Goal: Use online tool/utility: Use online tool/utility

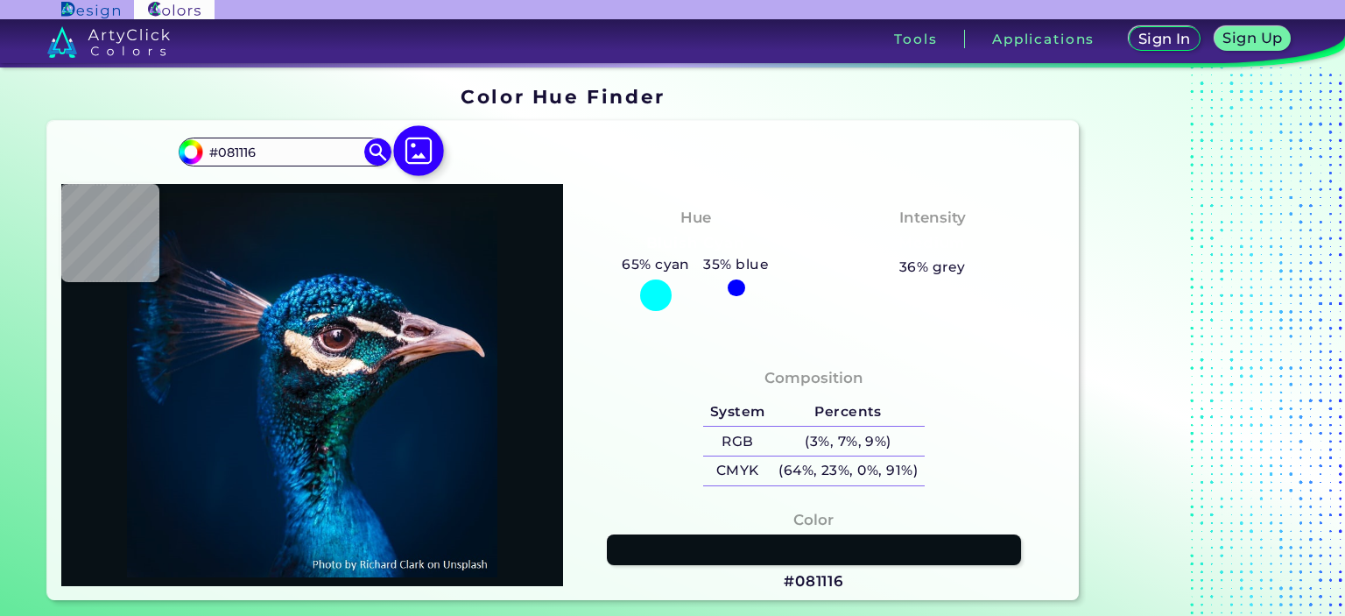
click at [405, 150] on img at bounding box center [418, 150] width 51 height 51
click at [0, 0] on input "file" at bounding box center [0, 0] width 0 height 0
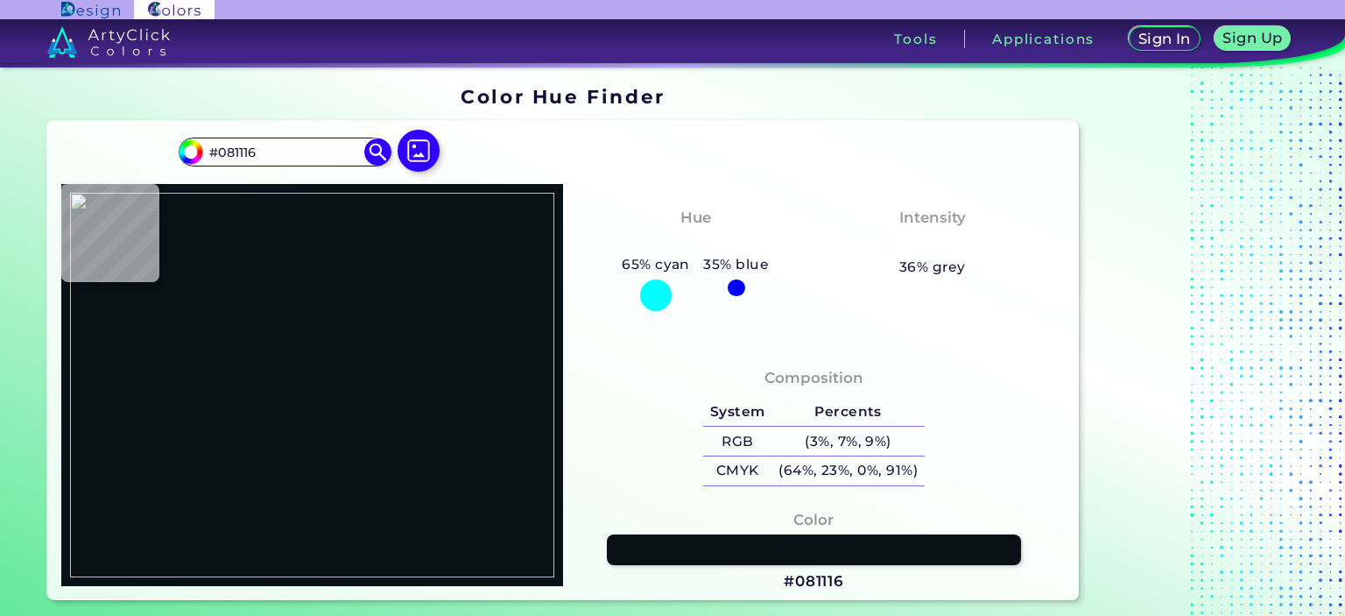
type input "#000000"
type input "#957991"
type input "#a687a1"
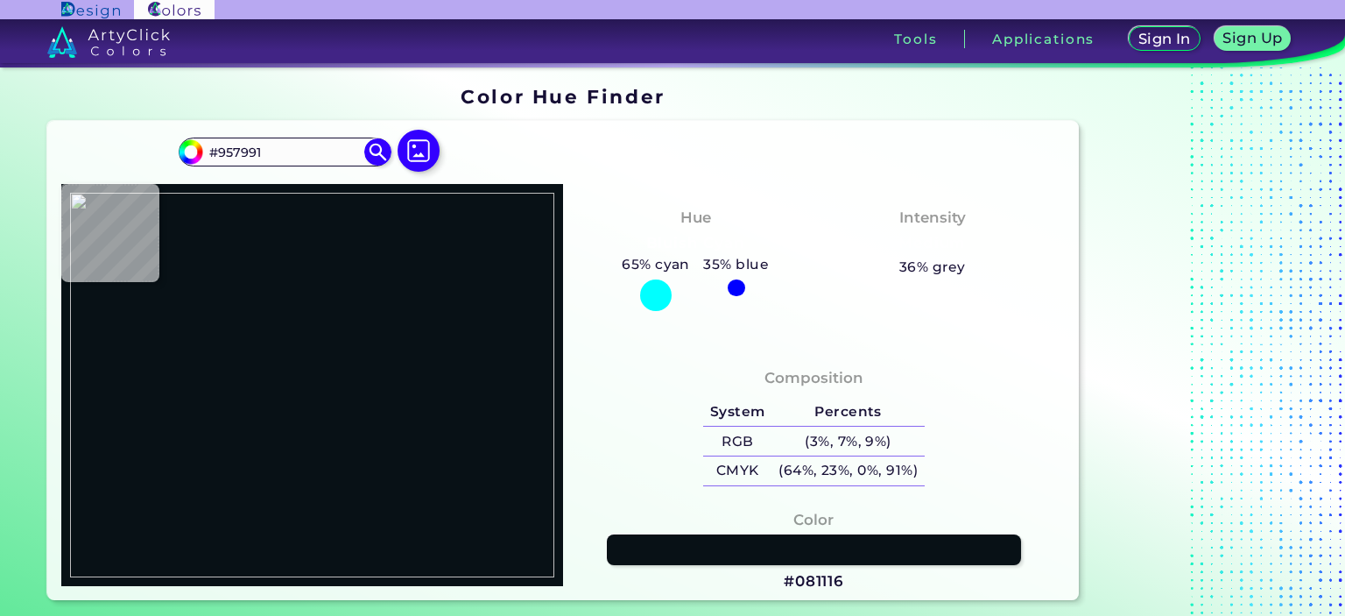
type input "#A687A1"
type input "#a4859f"
type input "#A4859F"
type input "#a1839d"
type input "#A1839D"
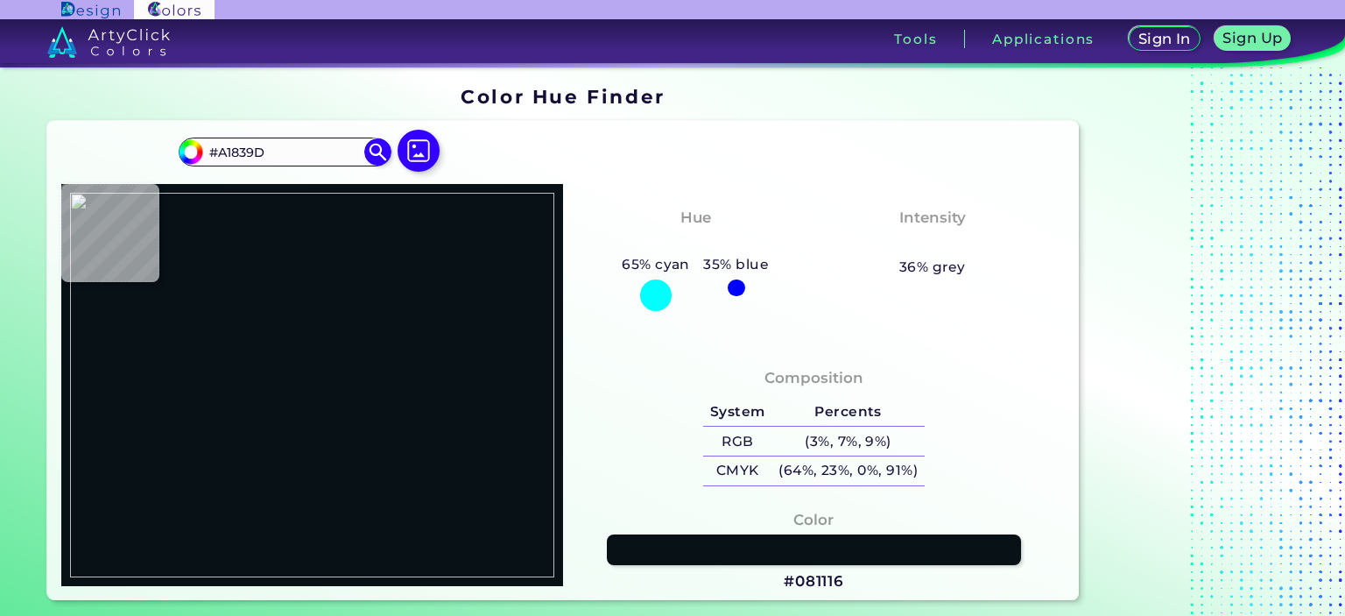
type input "#9b7e97"
type input "#9B7E97"
type input "#957991"
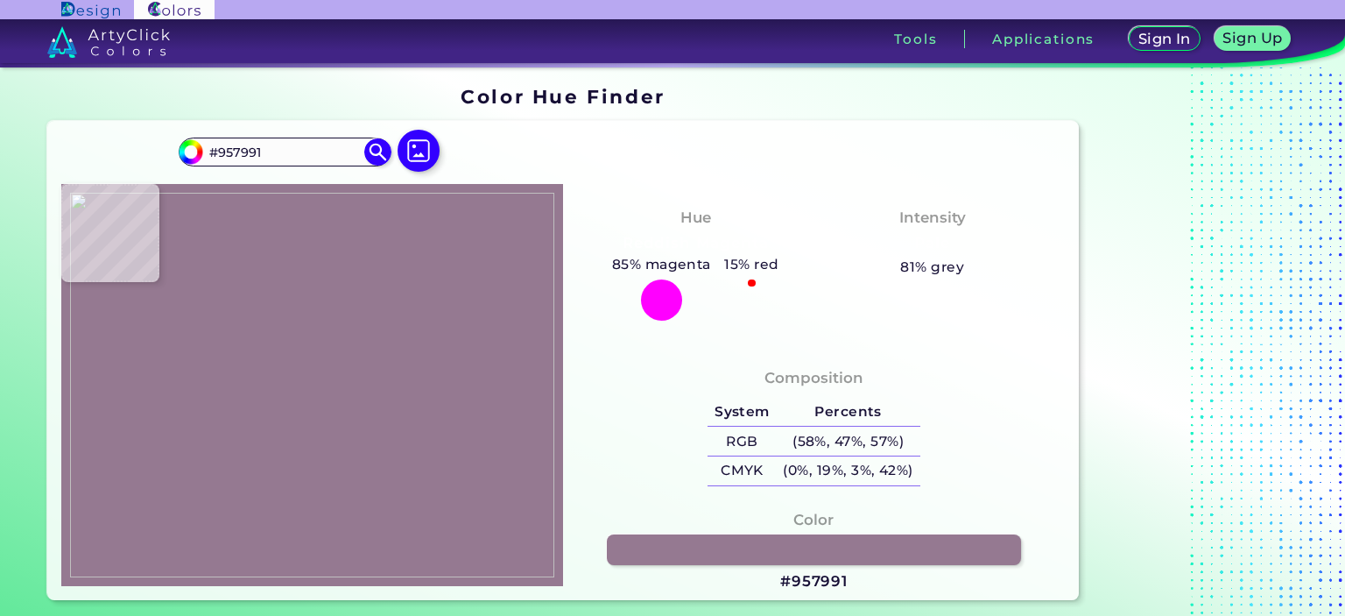
type input "#957b92"
type input "#957B92"
type input "#957991"
type input "#9a7e96"
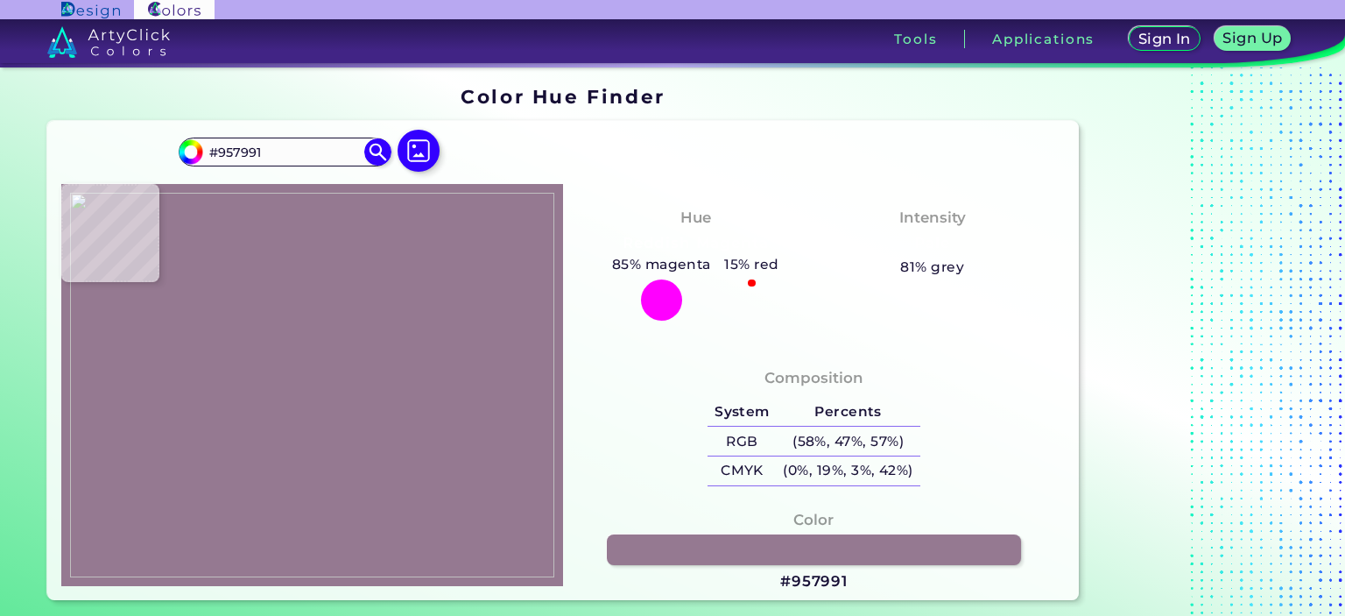
type input "#9A7E96"
type input "#9b7e97"
type input "#9B7E97"
type input "#a2849d"
type input "#A2849D"
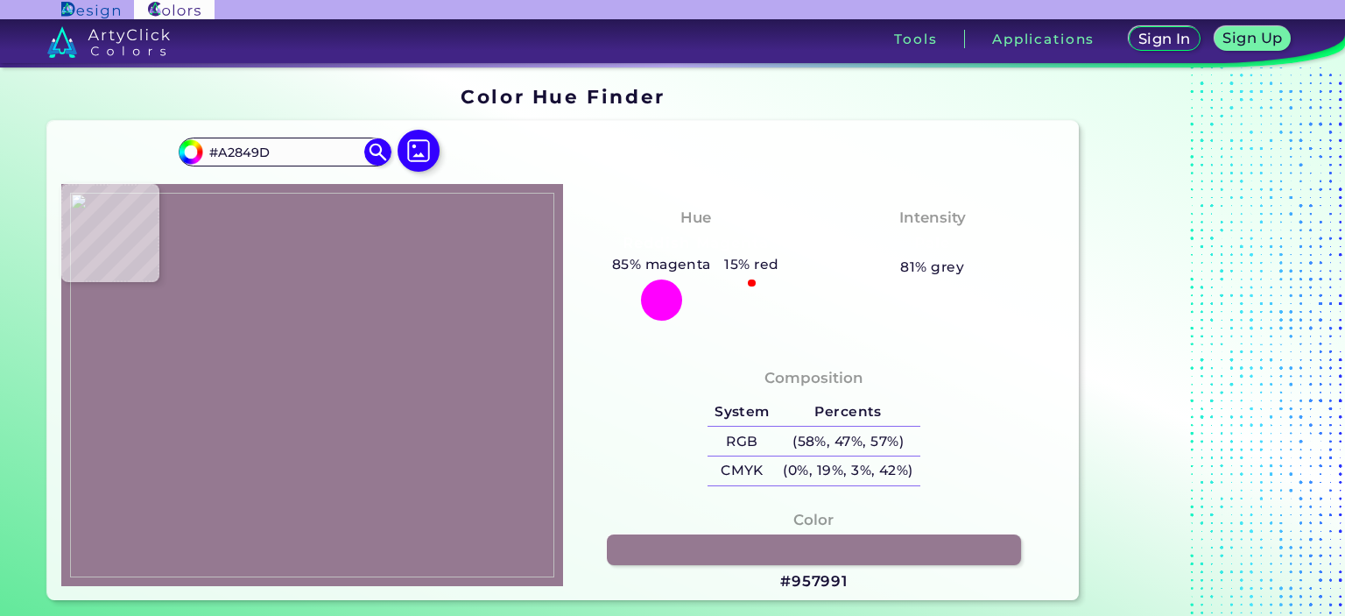
type input "#9e819a"
type input "#9E819A"
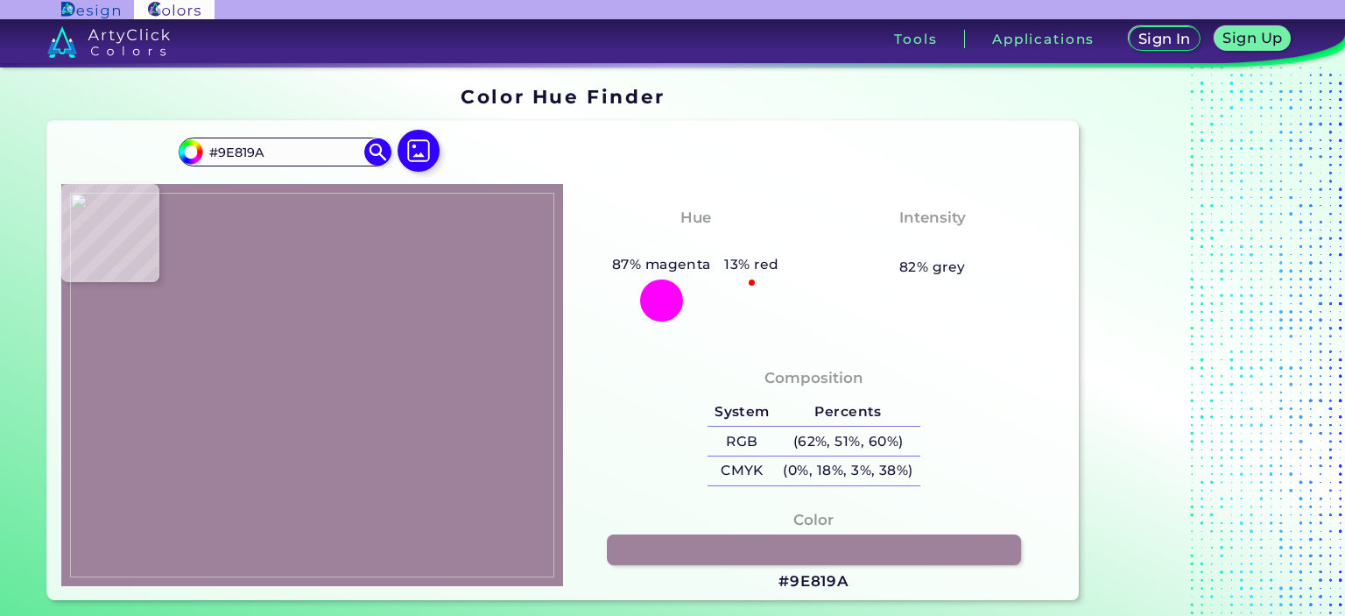
type input "#977b93"
type input "#977B93"
type input "#957991"
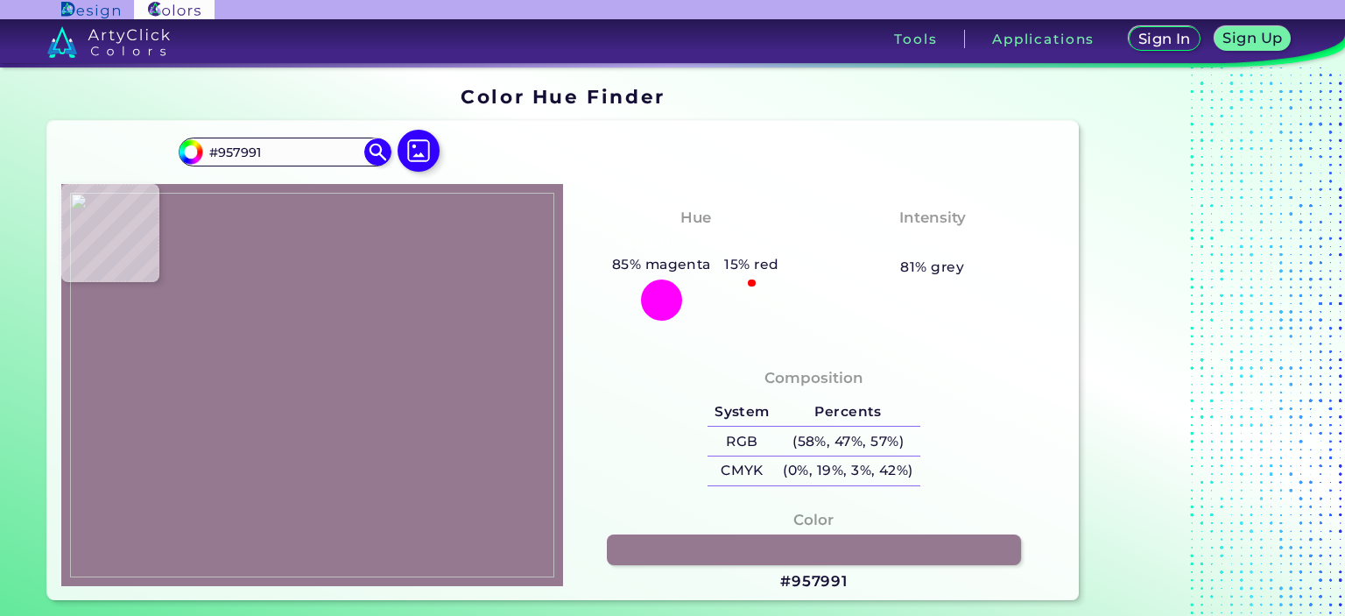
type input "#967d93"
type input "#967D93"
type input "#957991"
click at [423, 214] on img at bounding box center [312, 385] width 484 height 384
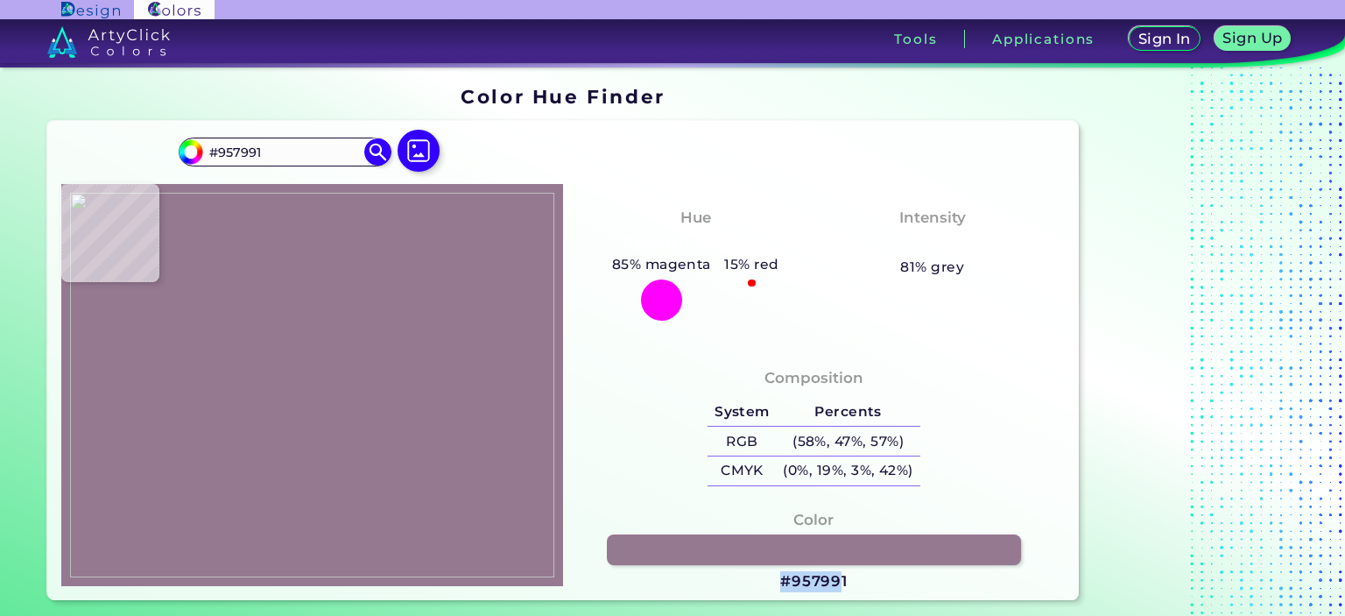
drag, startPoint x: 838, startPoint y: 582, endPoint x: 739, endPoint y: 572, distance: 99.5
click at [739, 572] on div "Color #957991" at bounding box center [814, 551] width 474 height 102
click at [860, 574] on div "Color #957991" at bounding box center [814, 551] width 474 height 102
drag, startPoint x: 853, startPoint y: 578, endPoint x: 778, endPoint y: 570, distance: 74.8
click at [778, 570] on div "Color #957991" at bounding box center [814, 551] width 474 height 102
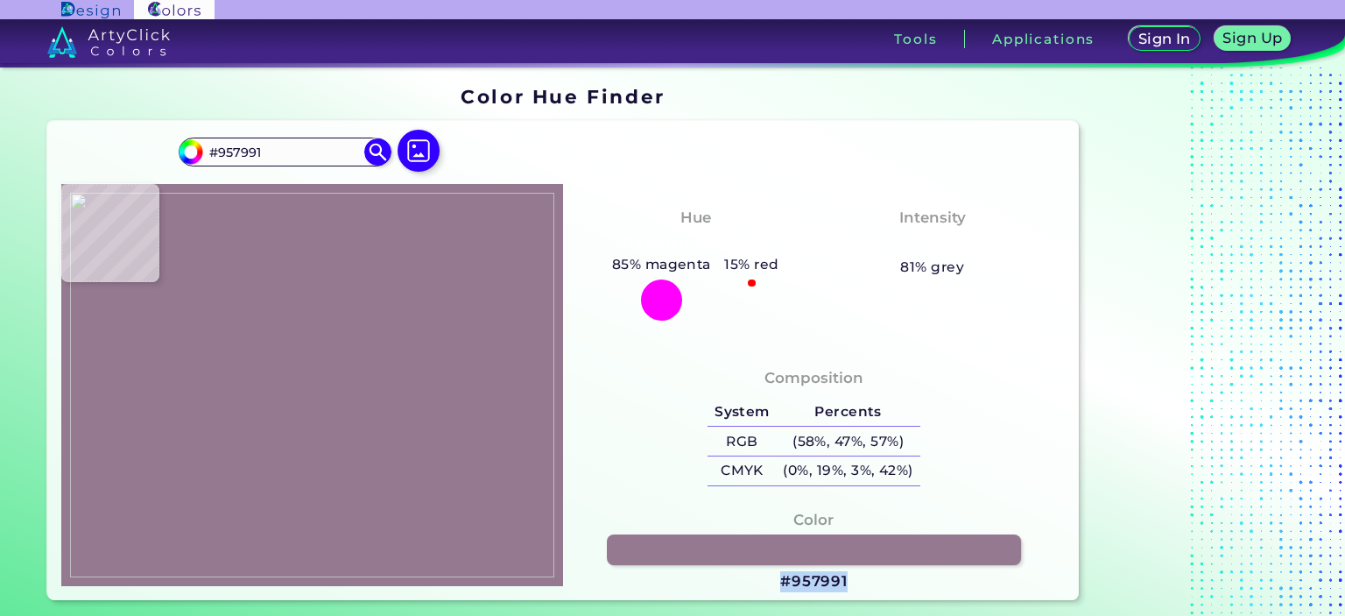
copy h3 "#957991"
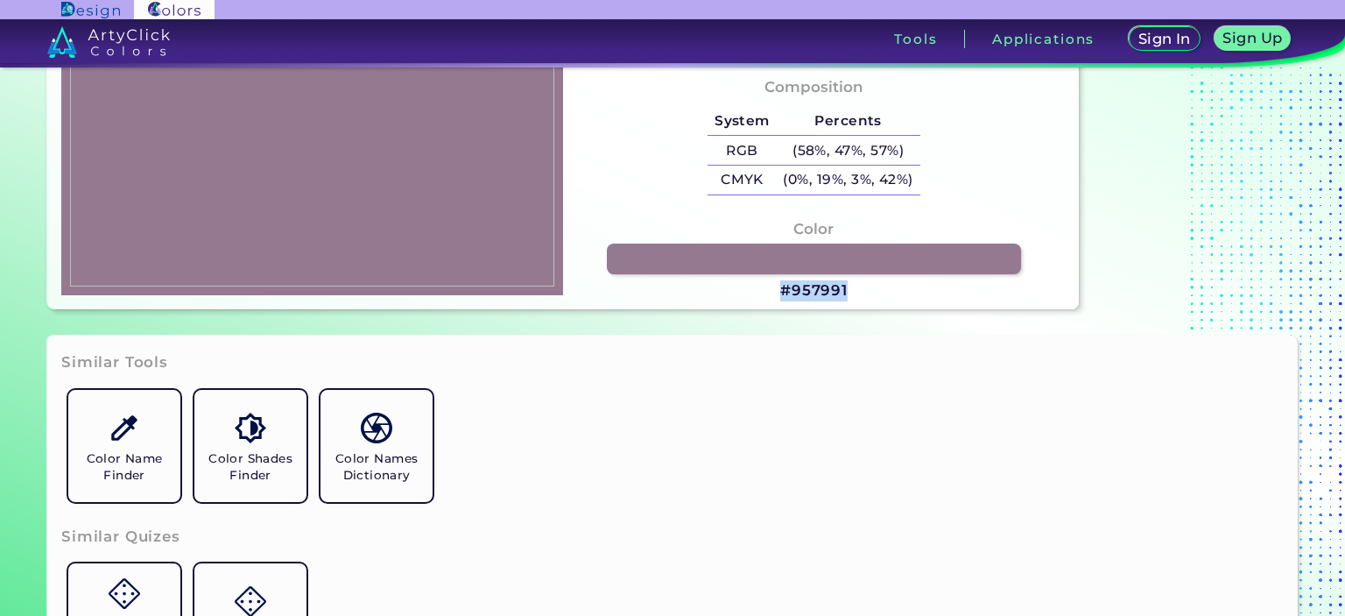
scroll to position [263, 0]
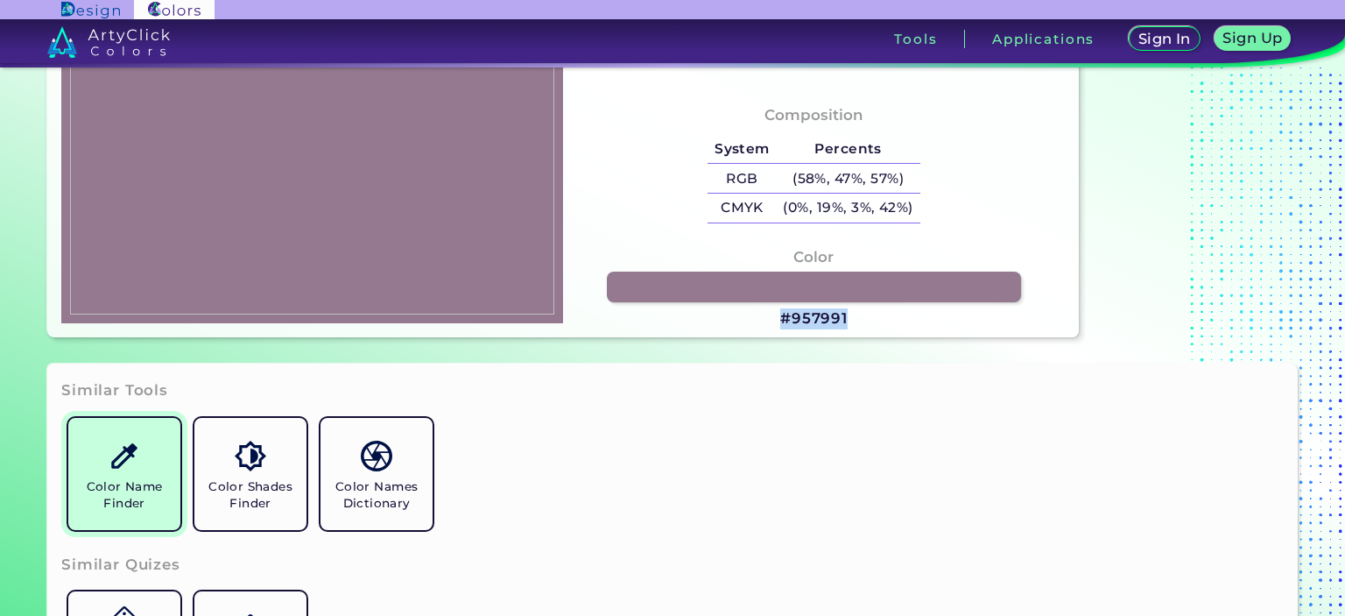
click at [127, 462] on img at bounding box center [124, 455] width 31 height 31
